Goal: Transaction & Acquisition: Purchase product/service

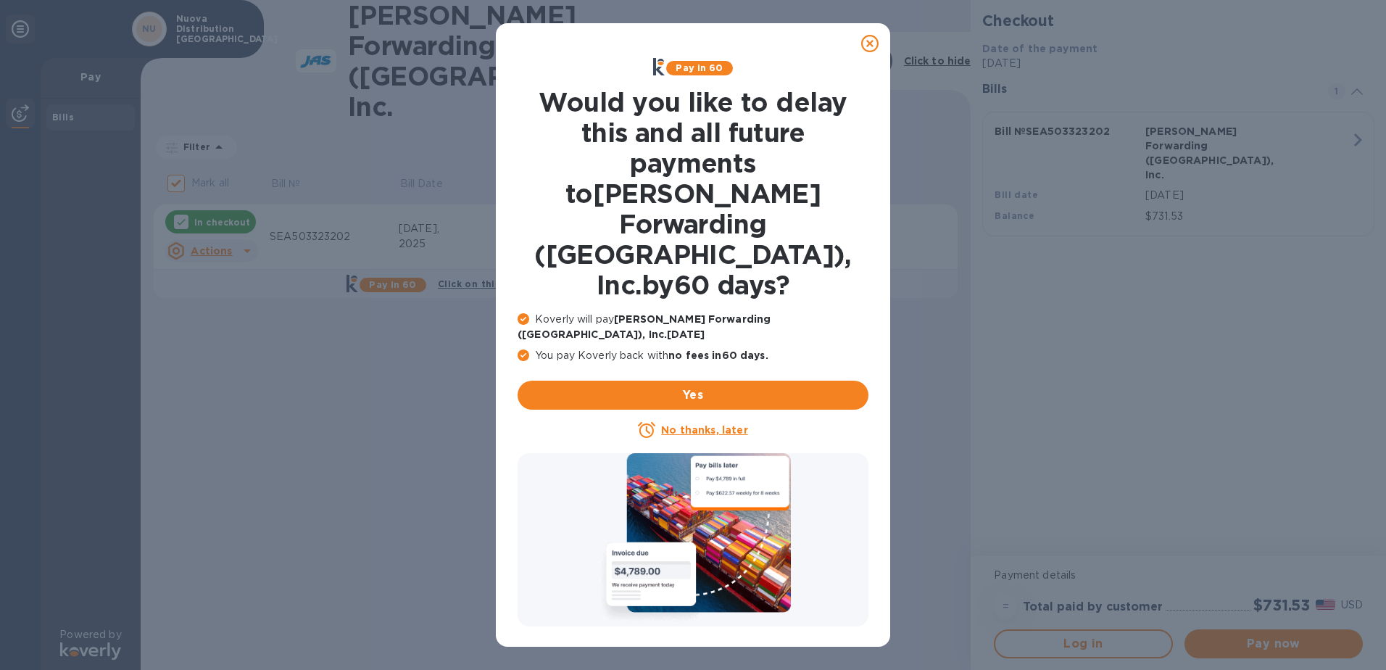
click at [714, 424] on u "No thanks, later" at bounding box center [704, 430] width 86 height 12
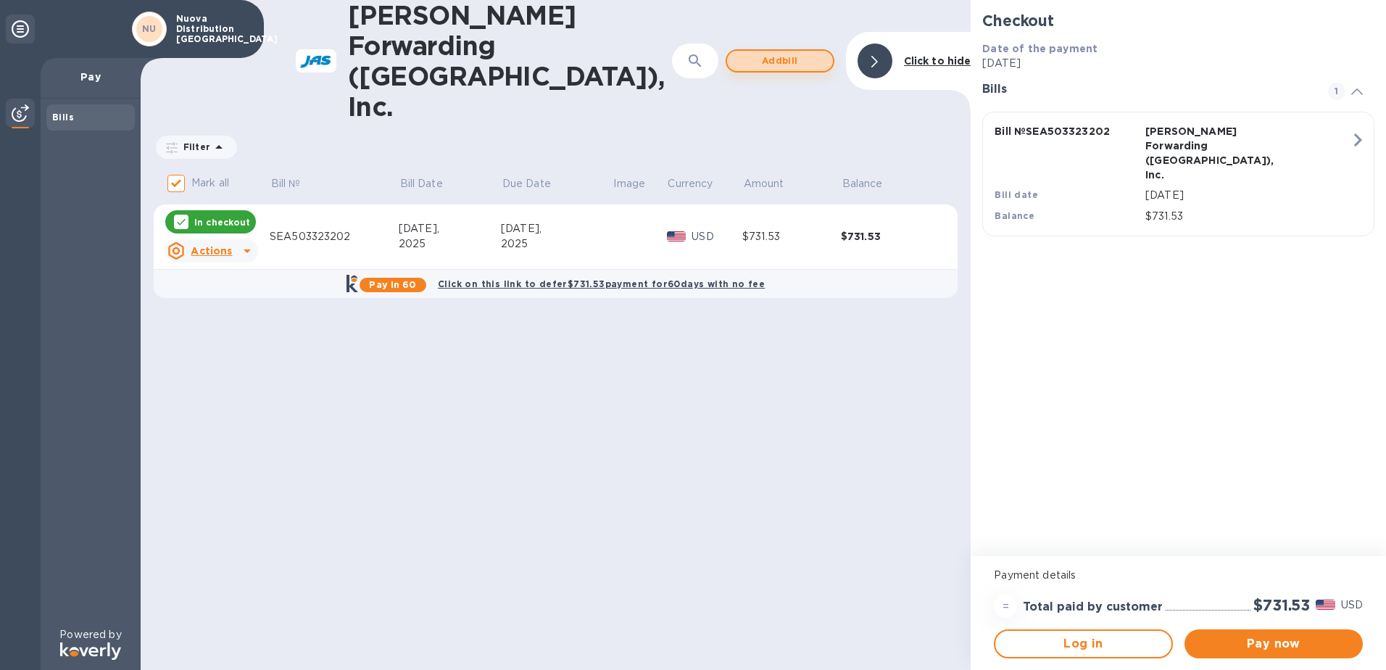
click at [810, 52] on span "Add bill" at bounding box center [780, 60] width 83 height 17
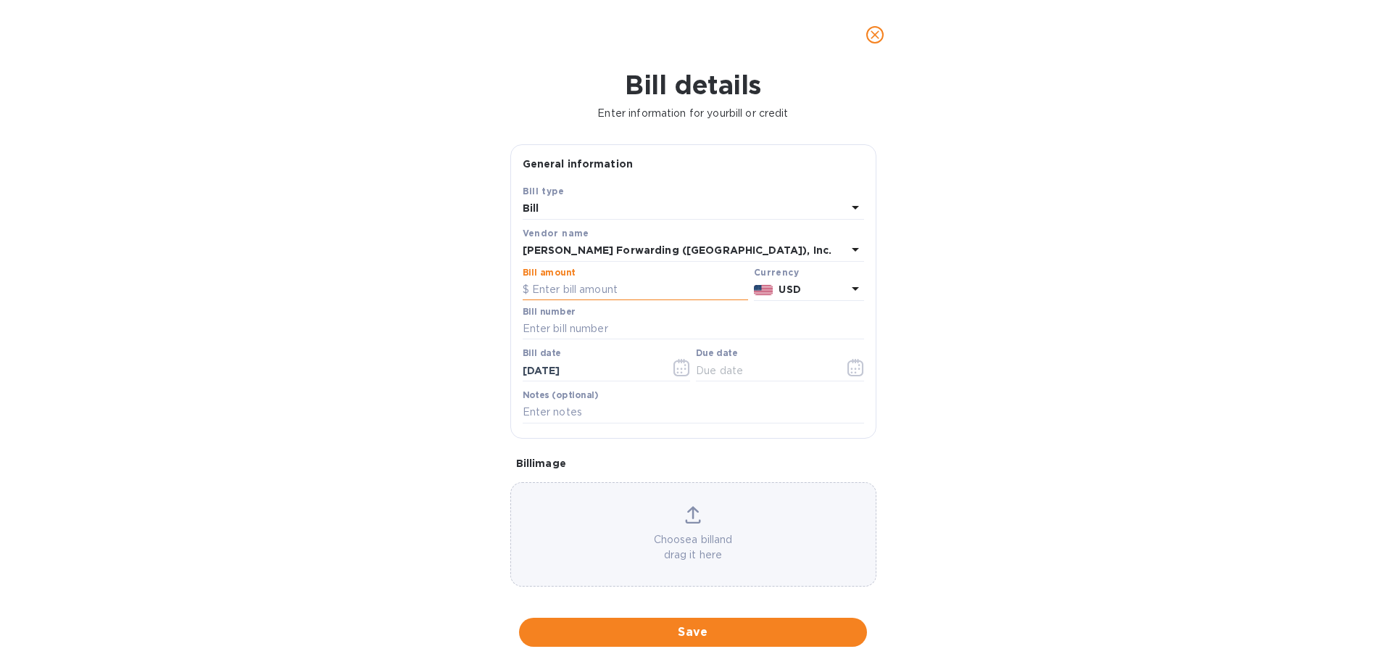
click at [648, 288] on input "text" at bounding box center [636, 290] width 226 height 22
type input "503,331,039"
type input "1,870.17"
type input "SEA503331039"
type input "7_/__/____"
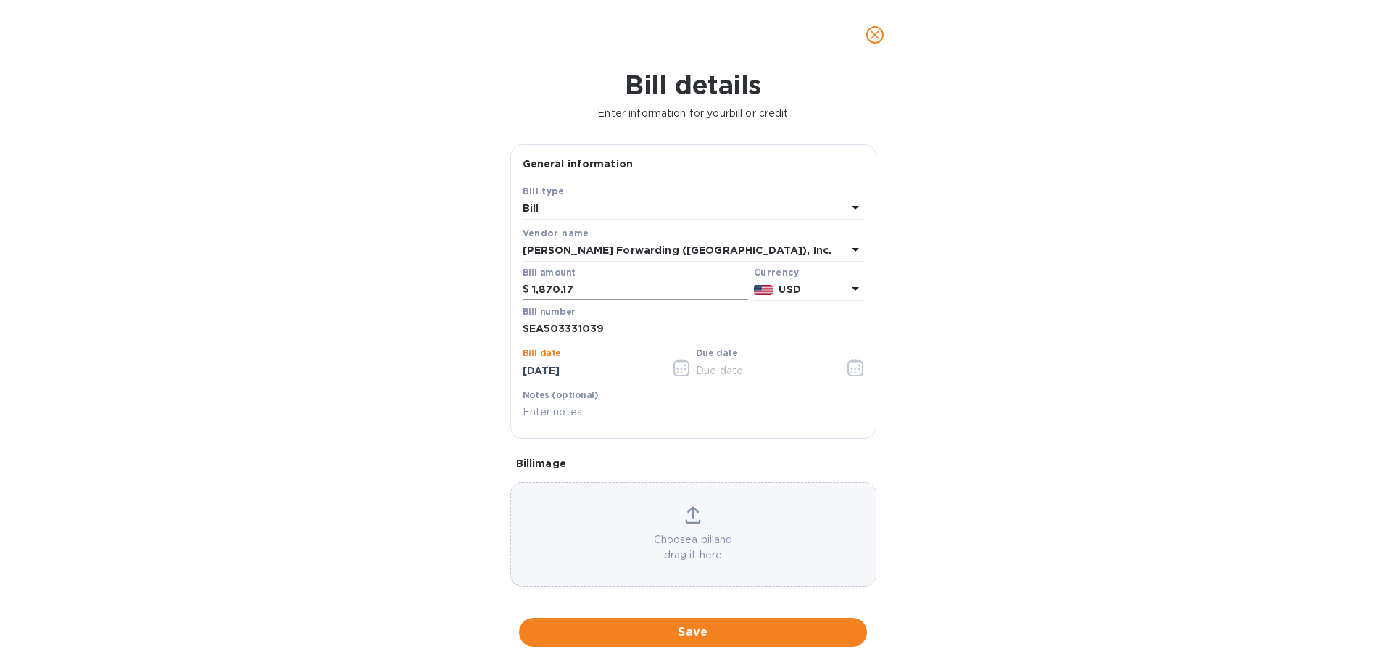
type input "[DATE]"
click at [768, 625] on span "Save" at bounding box center [693, 632] width 325 height 17
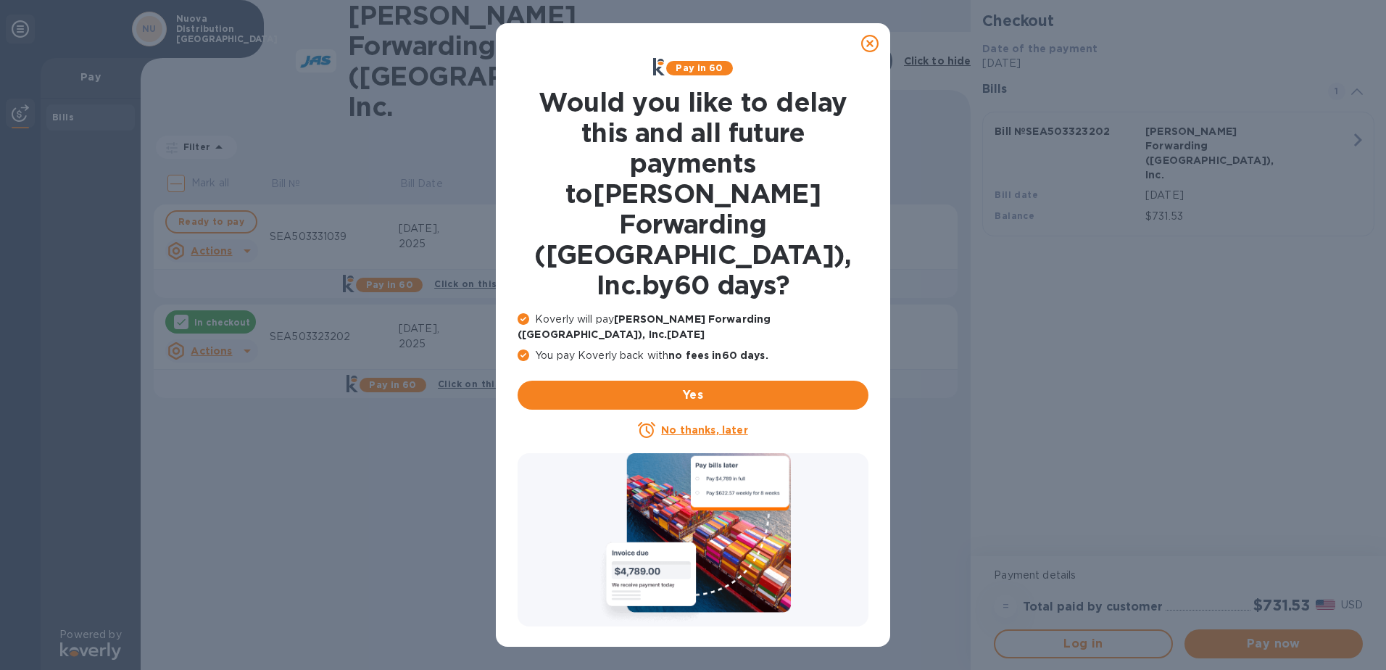
click at [872, 43] on icon at bounding box center [869, 43] width 17 height 17
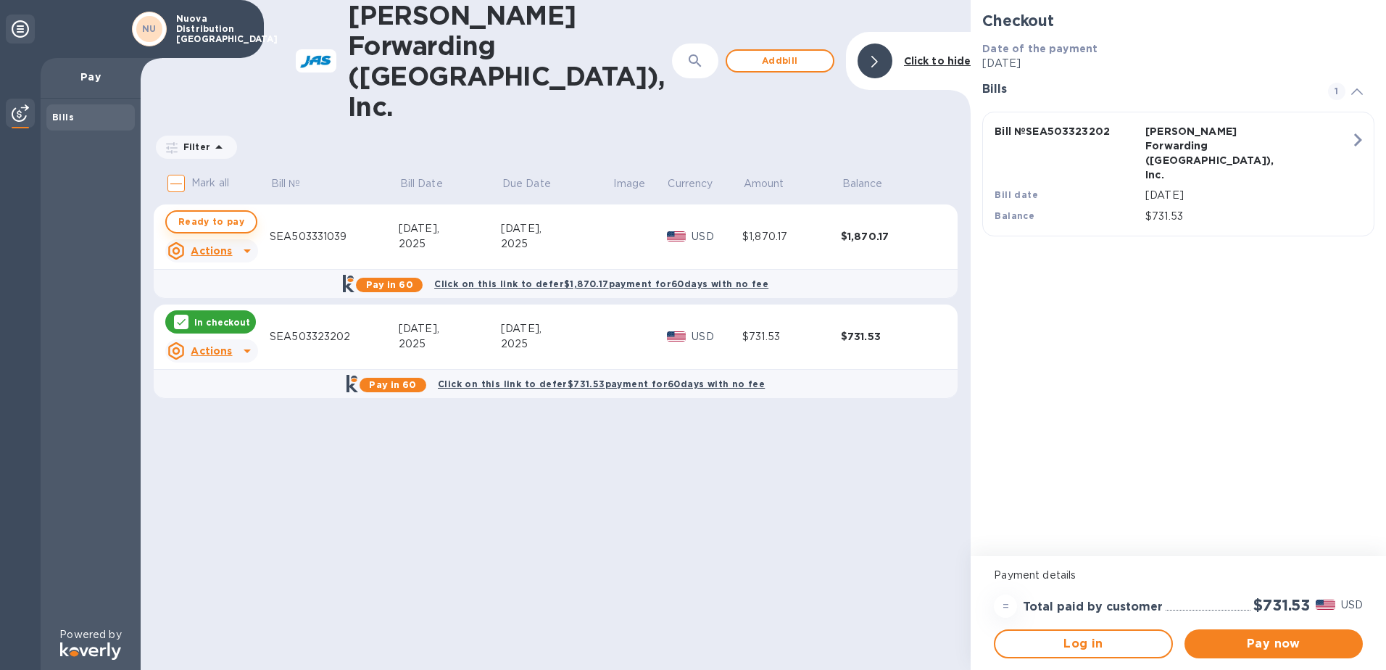
click at [224, 213] on span "Ready to pay" at bounding box center [211, 221] width 66 height 17
checkbox input "true"
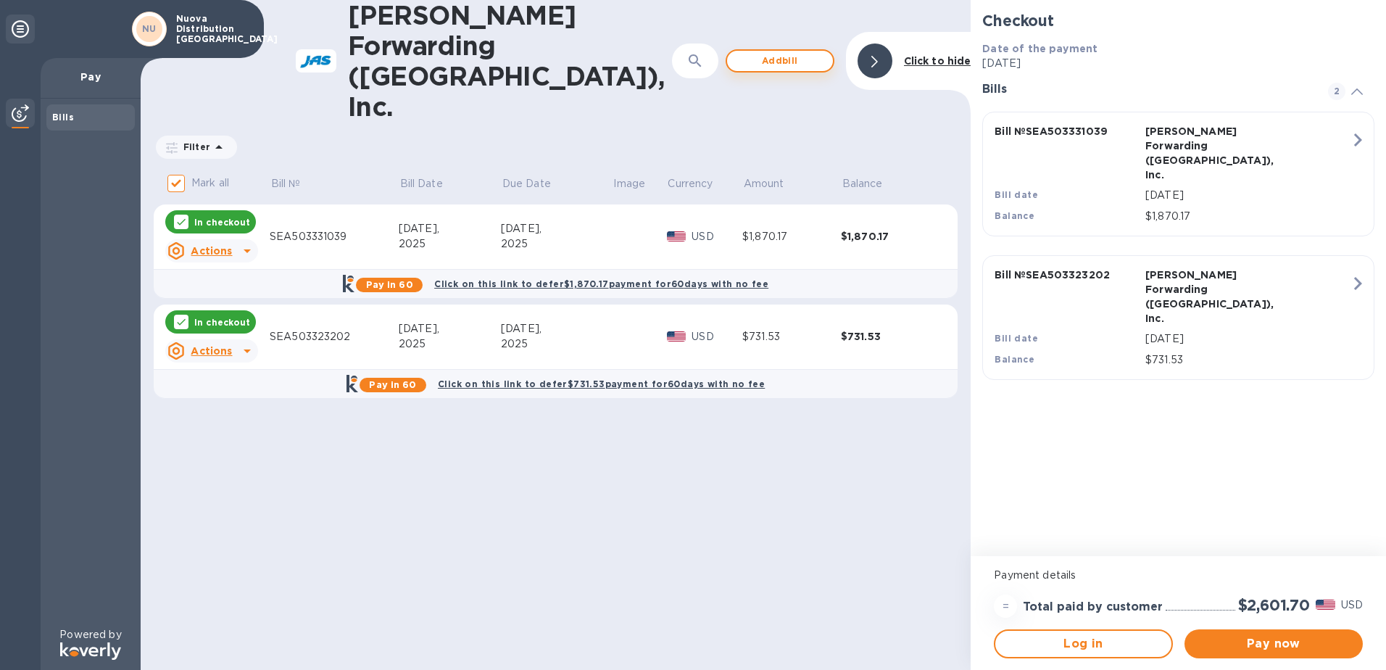
click at [795, 52] on span "Add bill" at bounding box center [780, 60] width 83 height 17
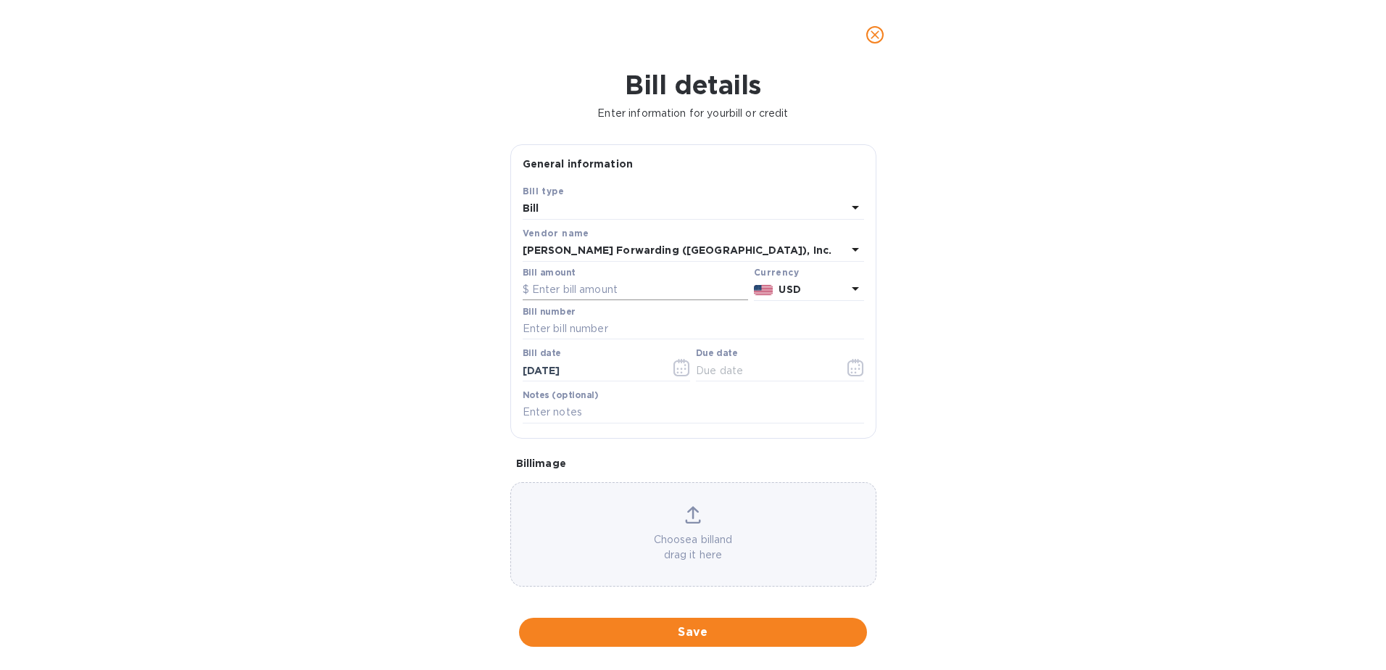
click at [590, 295] on input "text" at bounding box center [636, 290] width 226 height 22
type input "1,315.99"
type input "SEA503346659"
type input "[DATE]"
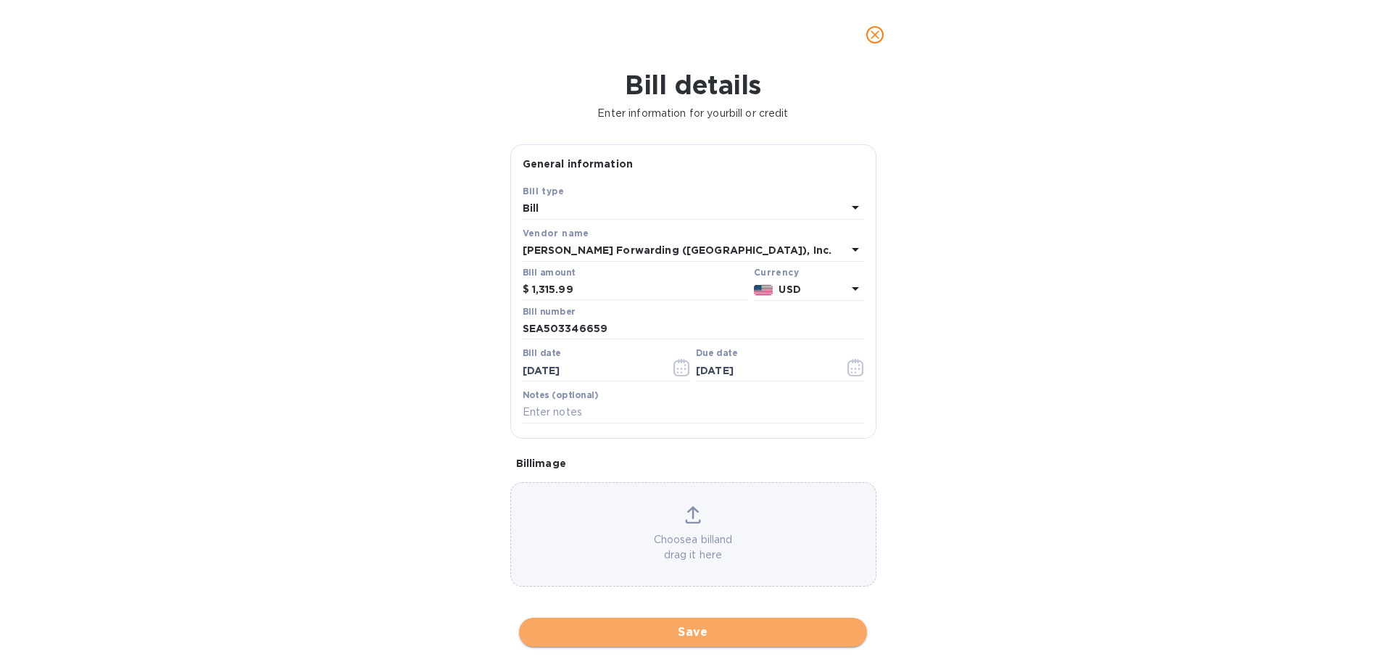
click at [714, 635] on span "Save" at bounding box center [693, 632] width 325 height 17
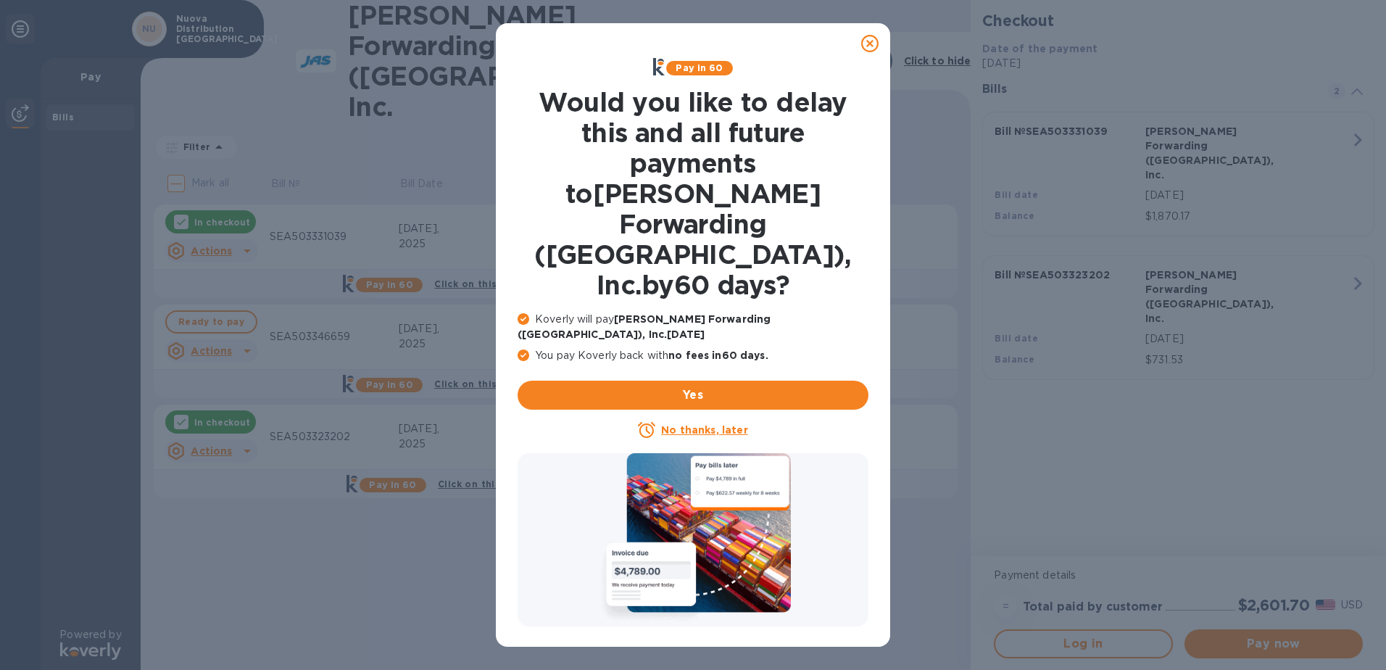
click at [716, 424] on u "No thanks, later" at bounding box center [704, 430] width 86 height 12
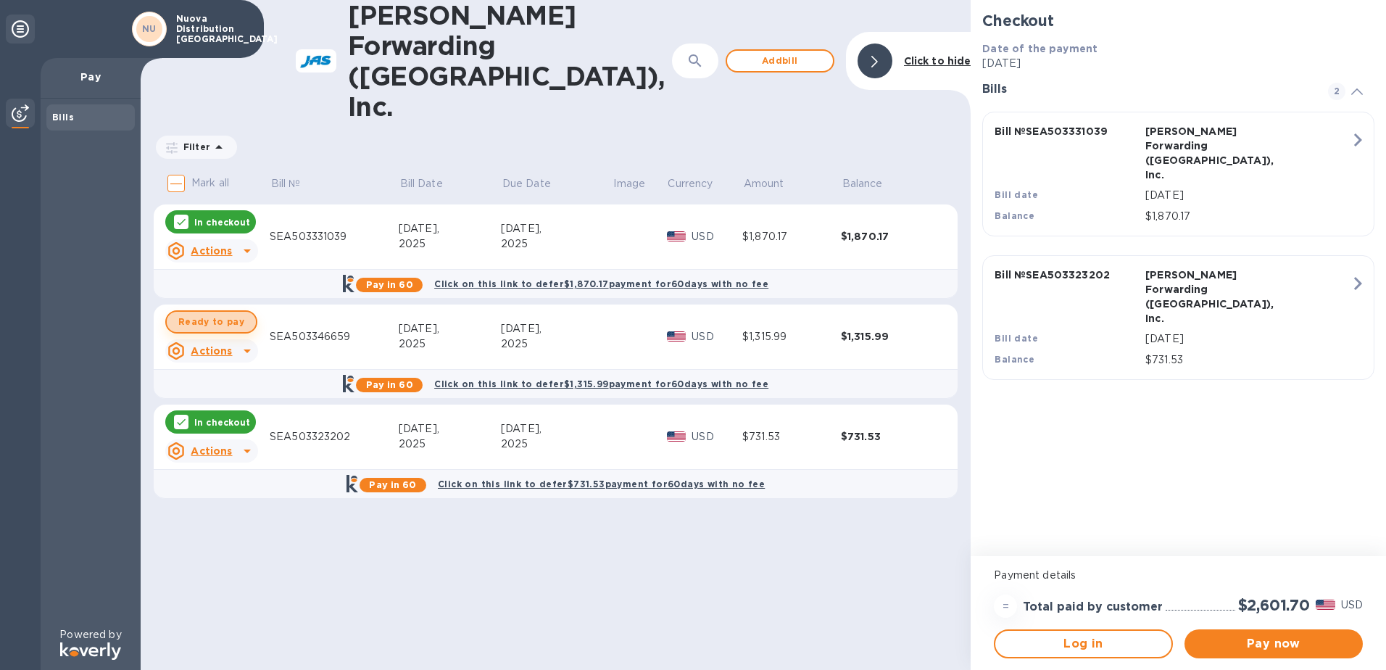
click at [211, 313] on span "Ready to pay" at bounding box center [211, 321] width 66 height 17
checkbox input "true"
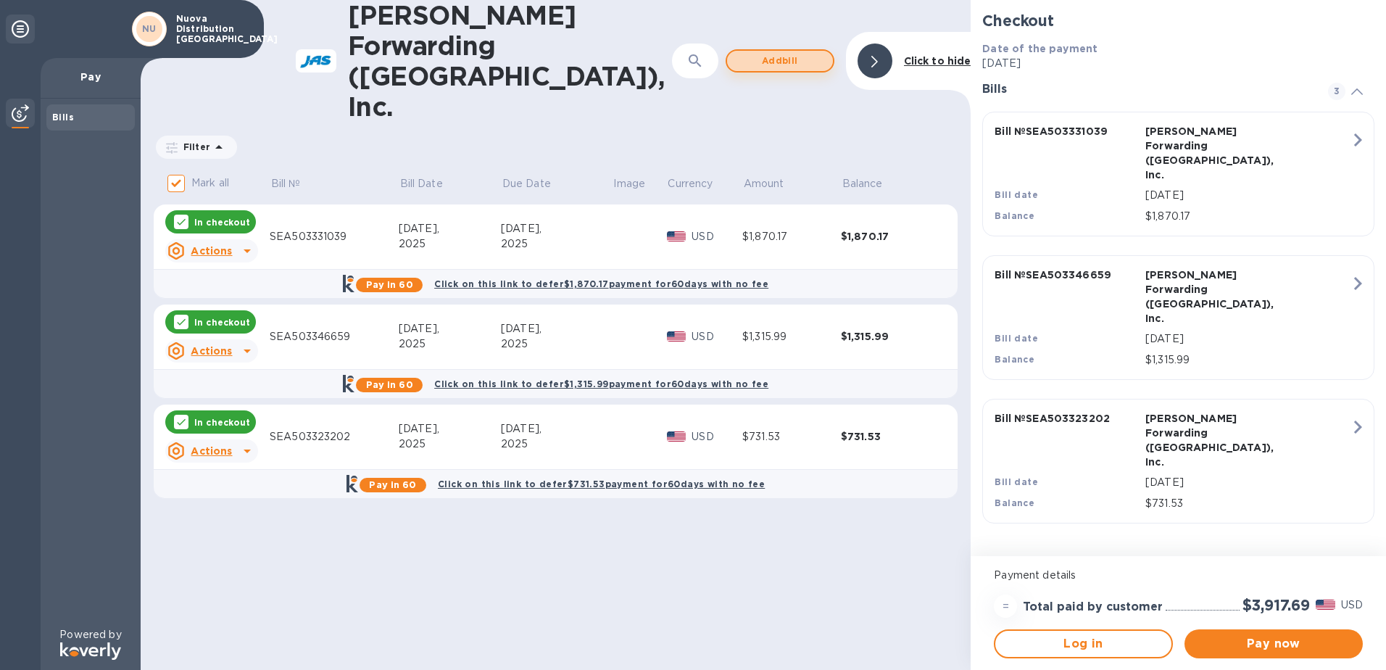
click at [803, 52] on span "Add bill" at bounding box center [780, 60] width 83 height 17
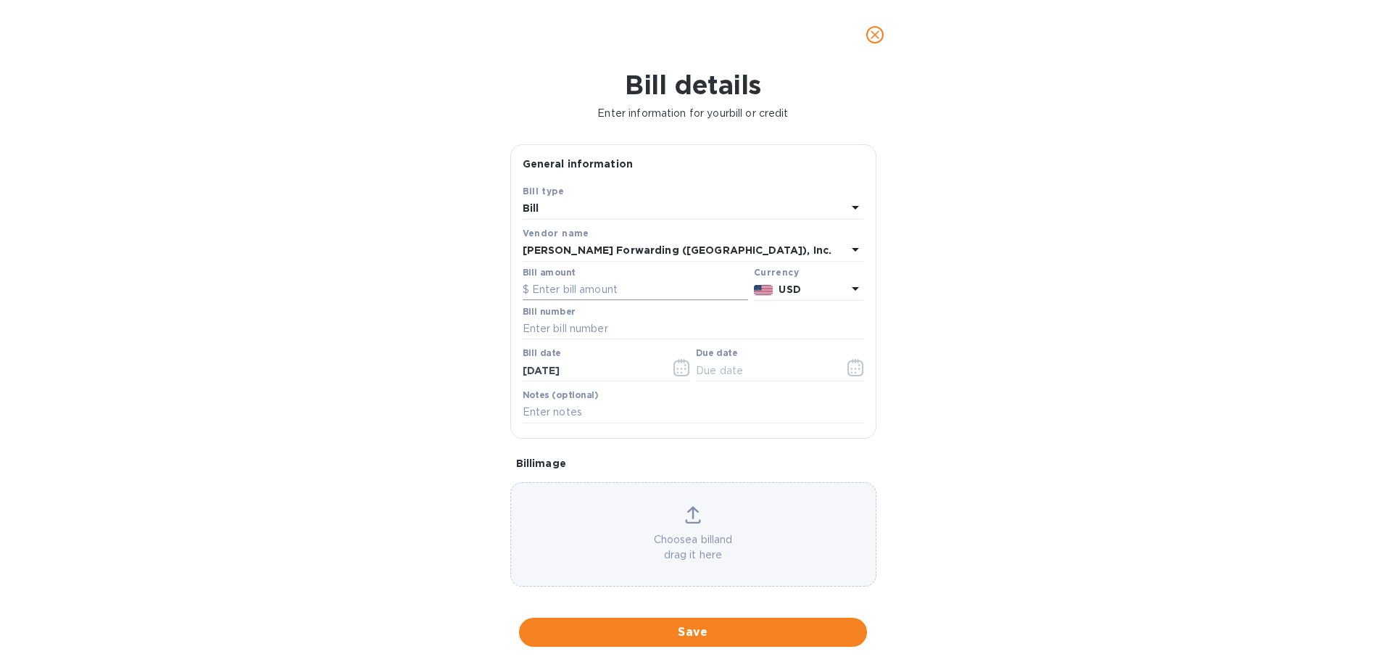
click at [594, 291] on input "text" at bounding box center [636, 290] width 226 height 22
type input "927.47"
type input "SEA503378175"
type input "[DATE]"
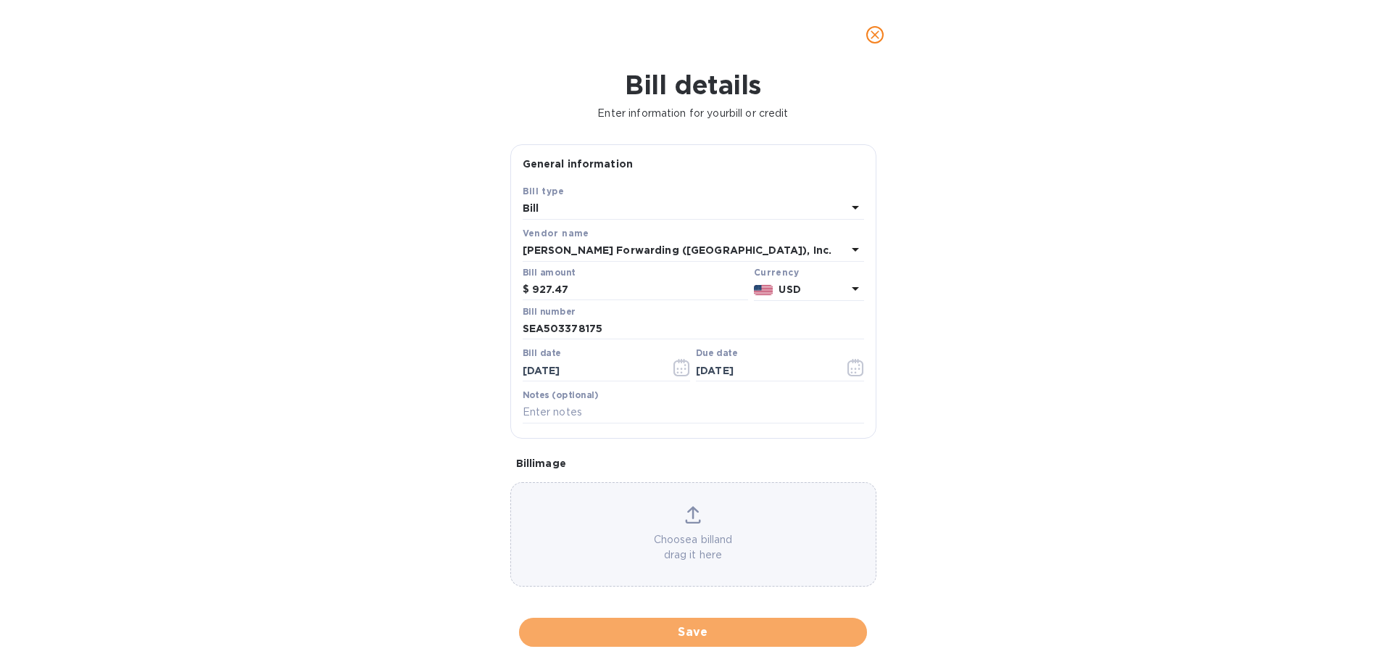
click at [725, 624] on span "Save" at bounding box center [693, 632] width 325 height 17
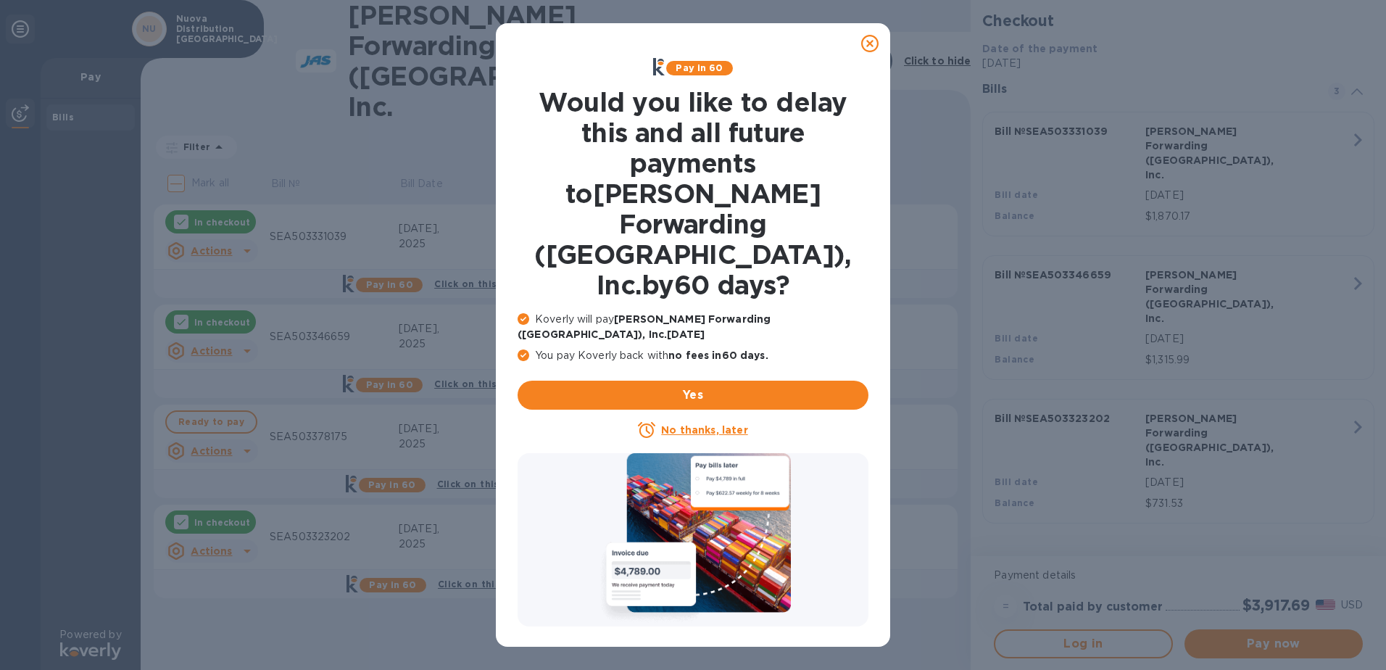
click at [715, 424] on u "No thanks, later" at bounding box center [704, 430] width 86 height 12
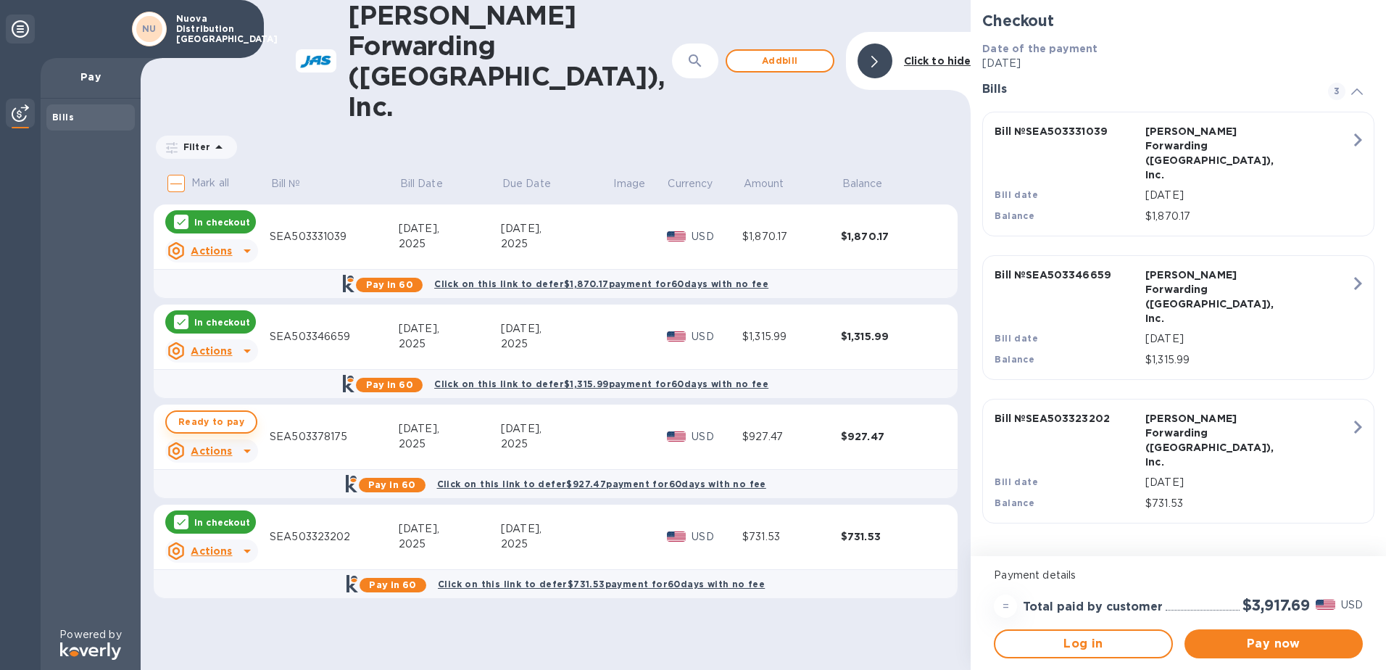
click at [233, 413] on span "Ready to pay" at bounding box center [211, 421] width 66 height 17
checkbox input "true"
click at [1268, 645] on span "Pay now" at bounding box center [1273, 643] width 155 height 17
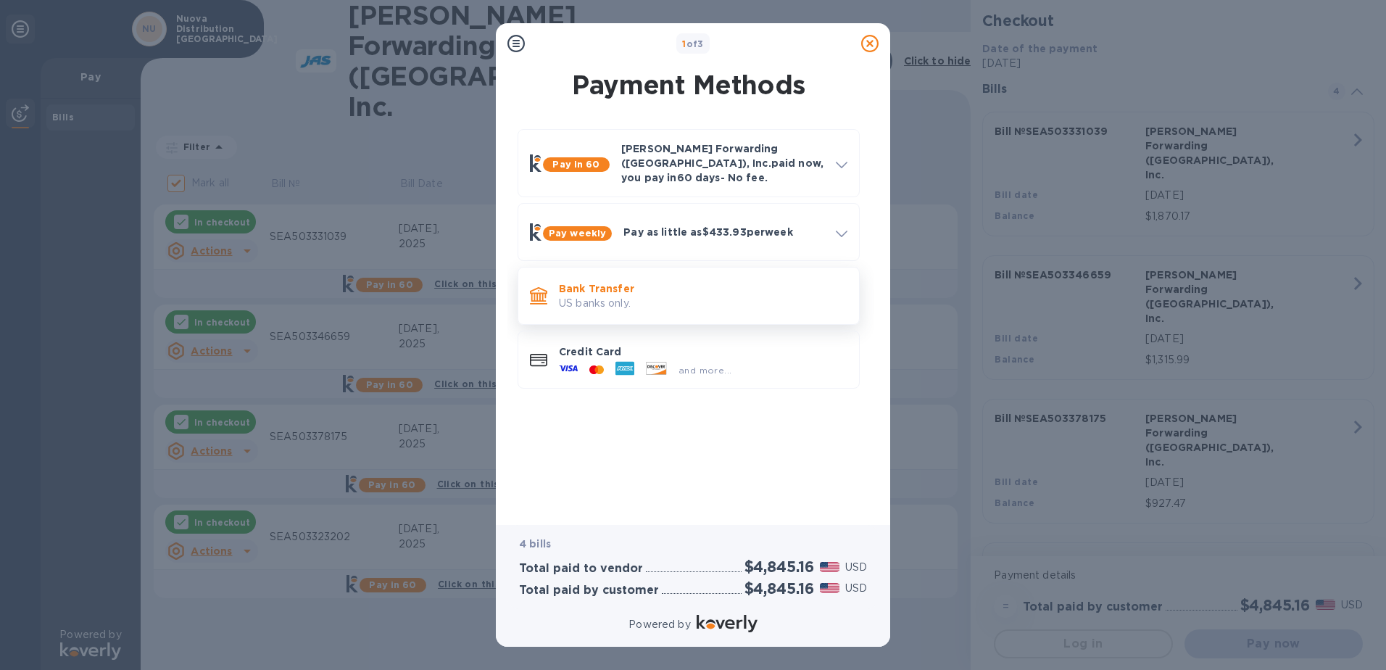
click at [656, 296] on p "US banks only." at bounding box center [703, 303] width 289 height 15
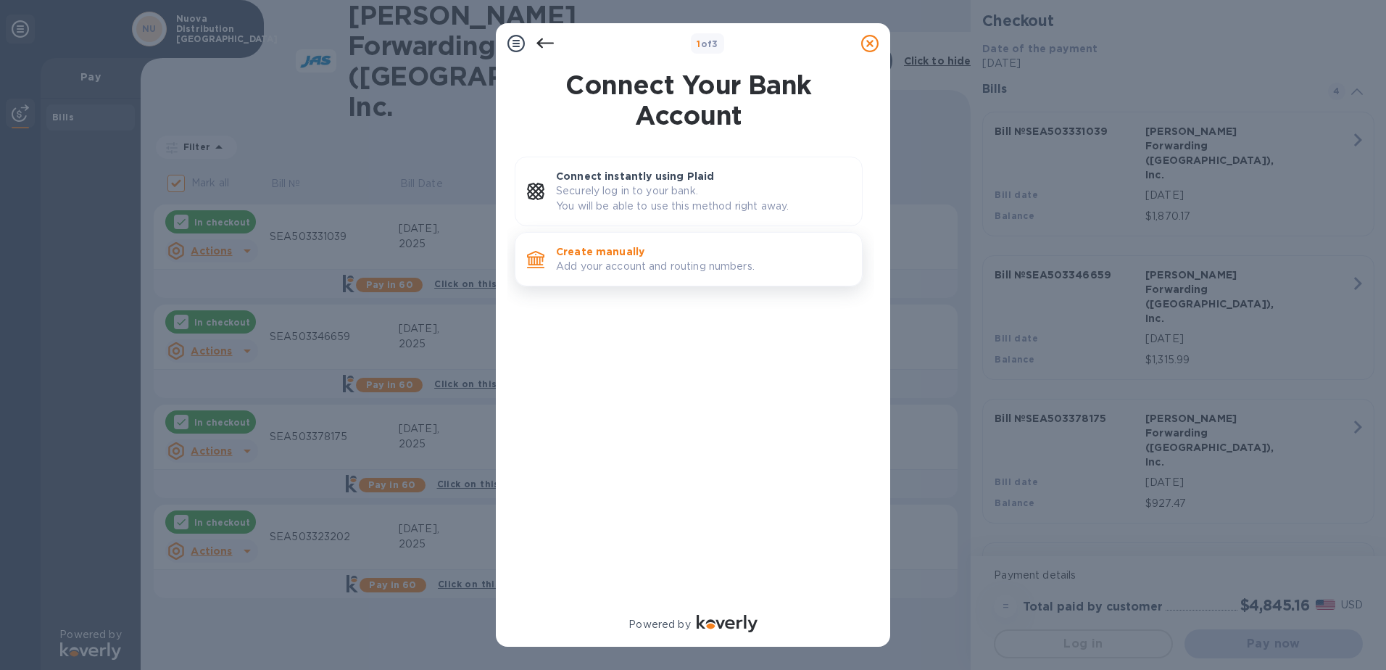
click at [656, 270] on p "Add your account and routing numbers." at bounding box center [703, 266] width 294 height 15
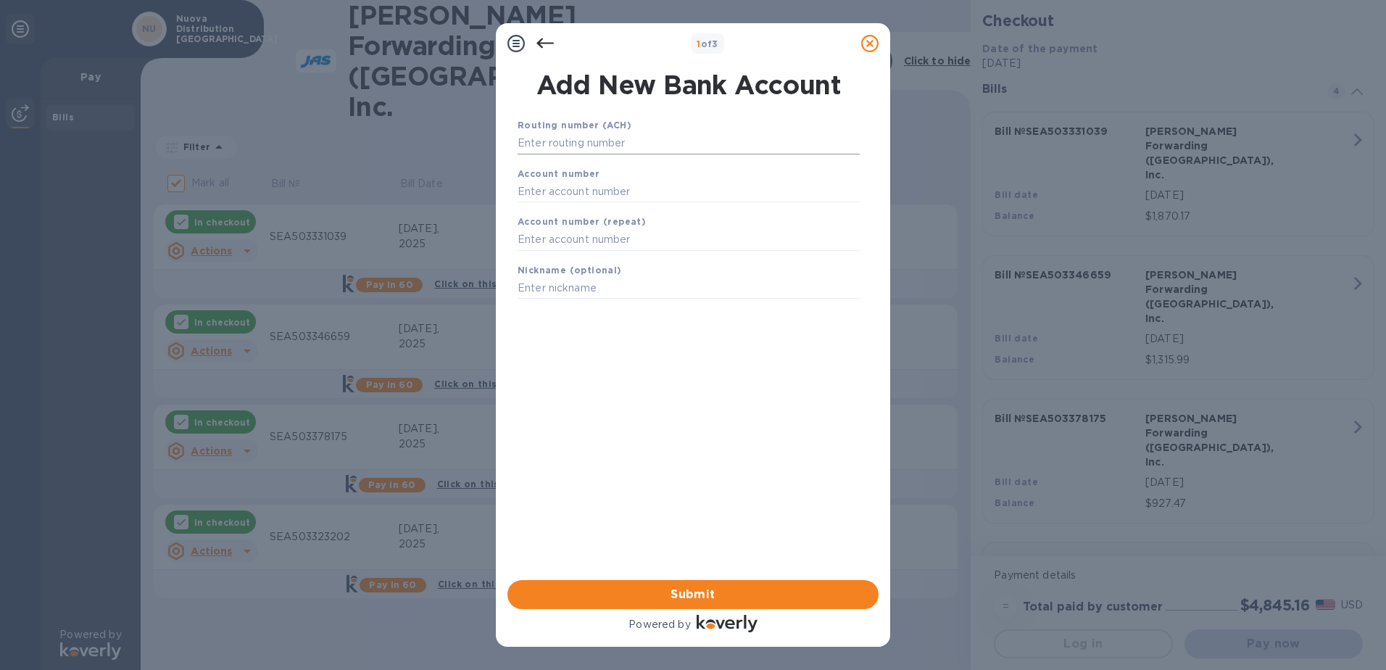
click at [588, 142] on input "text" at bounding box center [689, 144] width 342 height 22
type input "325180113"
type input "402582961"
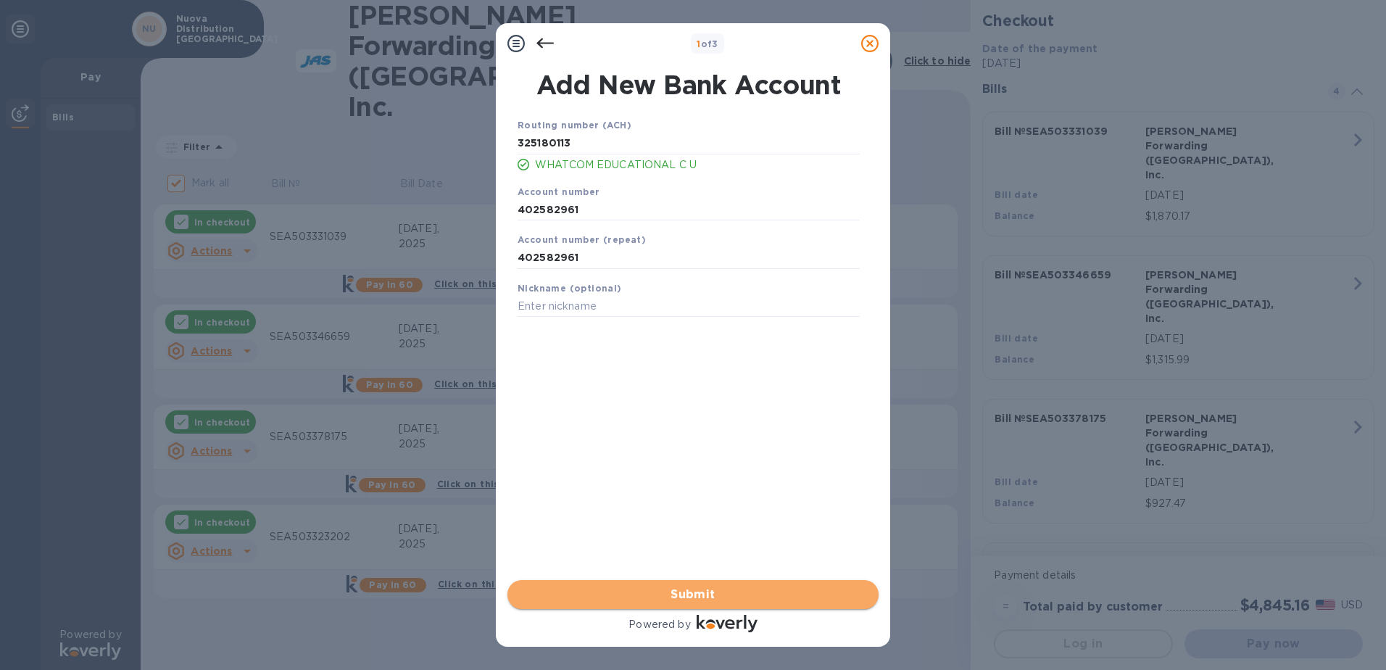
click at [722, 592] on span "Submit" at bounding box center [693, 594] width 348 height 17
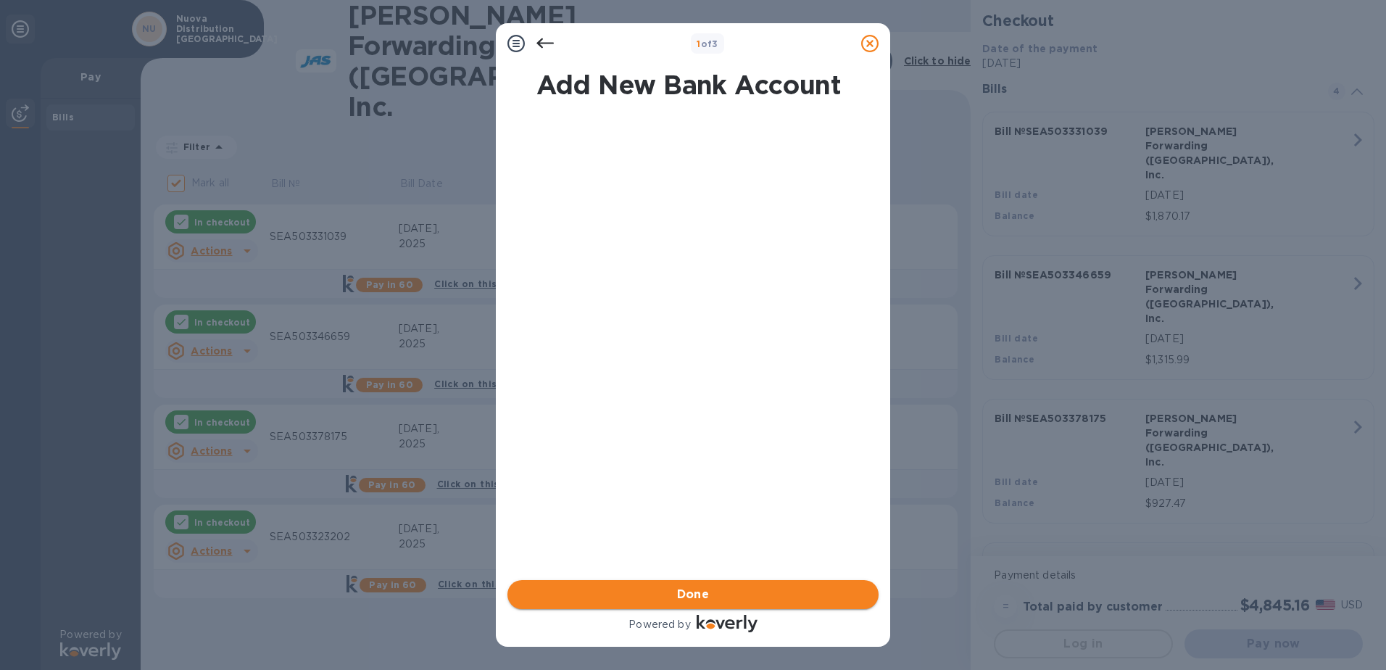
click at [722, 592] on span "Done" at bounding box center [693, 594] width 348 height 17
click at [722, 592] on span "Submit" at bounding box center [693, 594] width 348 height 17
